Goal: Find contact information: Find contact information

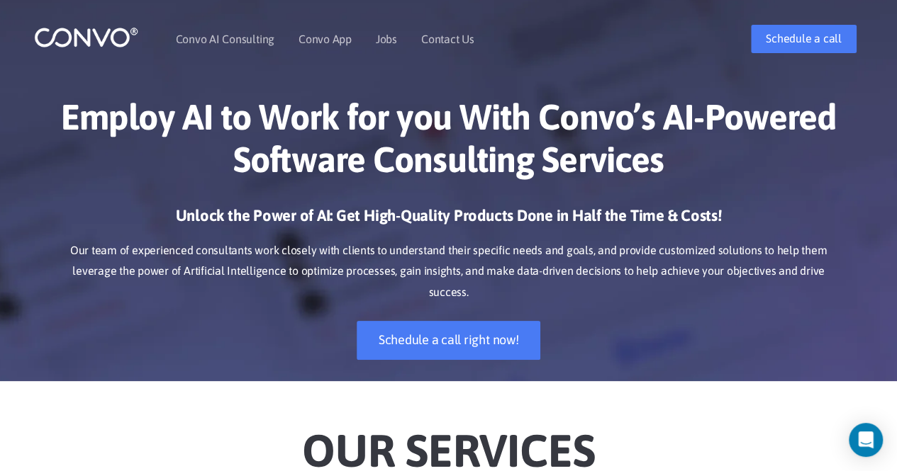
click at [385, 137] on h1 "Employ AI to Work for you With Convo’s AI-Powered Software Consulting Services" at bounding box center [448, 144] width 787 height 96
click at [447, 43] on link "Contact Us" at bounding box center [447, 38] width 53 height 11
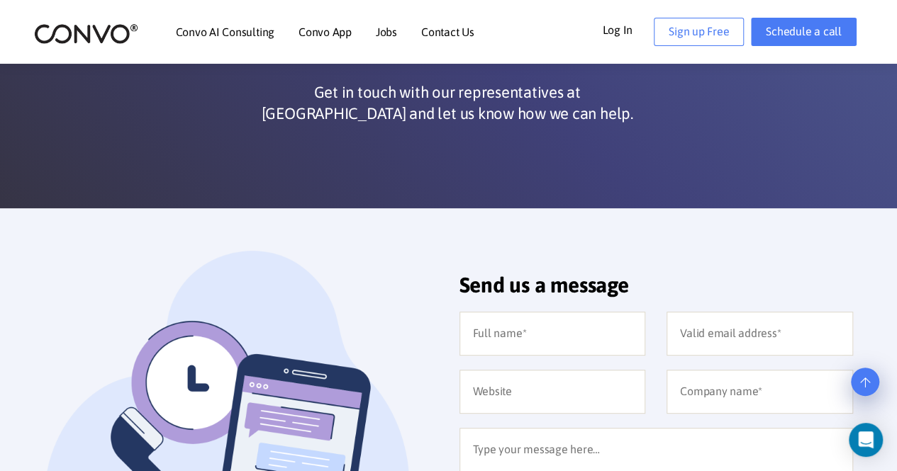
scroll to position [144, 0]
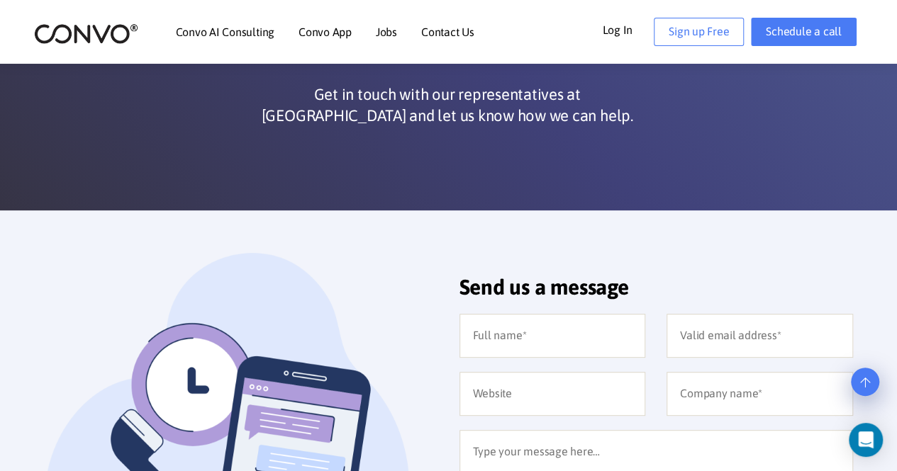
click at [383, 35] on link "Jobs" at bounding box center [386, 31] width 21 height 11
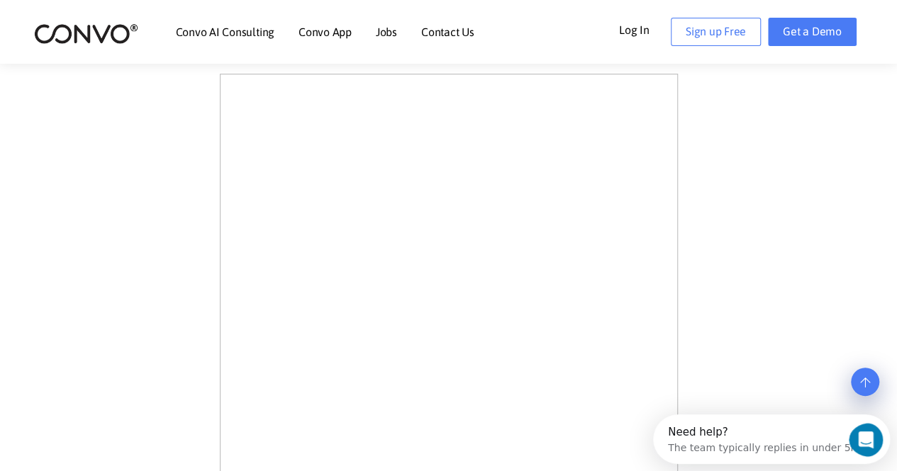
scroll to position [416, 0]
